Goal: Find specific page/section

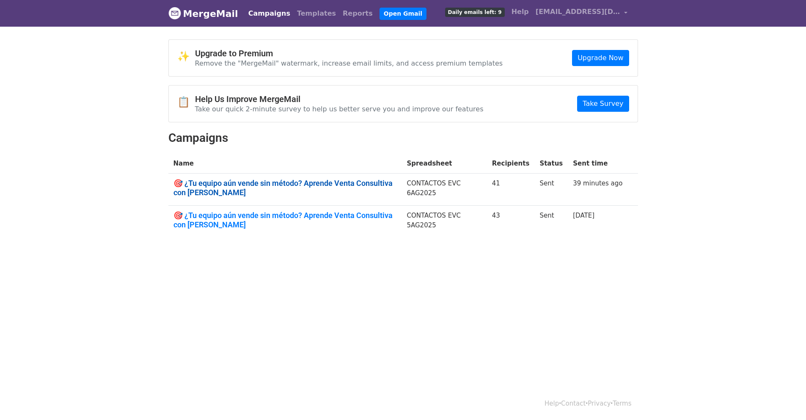
click at [280, 185] on link "🎯 ¿Tu equipo aún vende sin método? Aprende Venta Consultiva con Hamkke" at bounding box center [284, 187] width 223 height 18
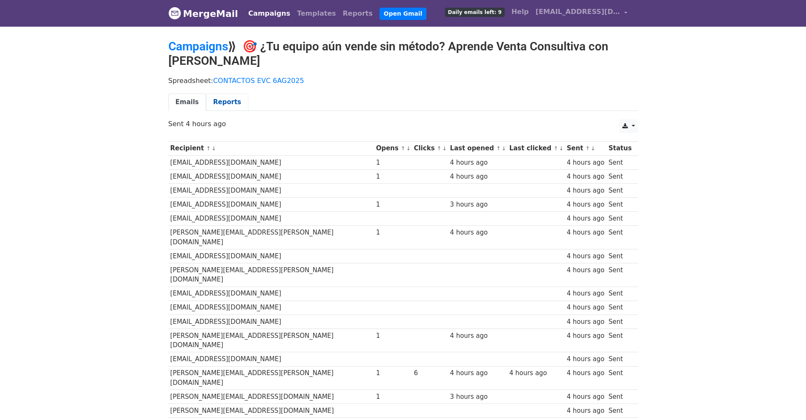
click at [228, 102] on link "Reports" at bounding box center [227, 101] width 42 height 17
